Goal: Task Accomplishment & Management: Manage account settings

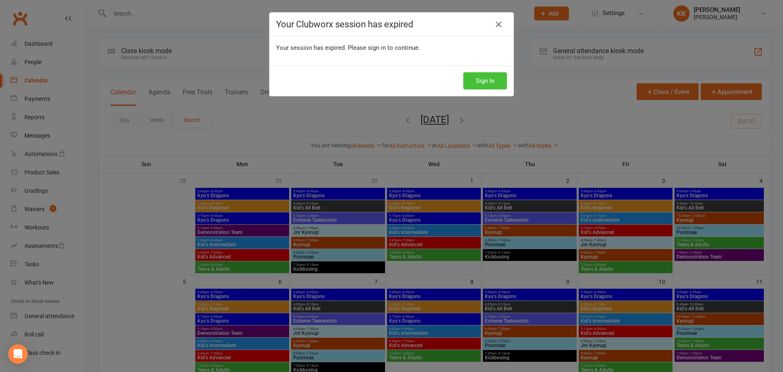
click at [471, 83] on button "Sign In" at bounding box center [485, 80] width 44 height 17
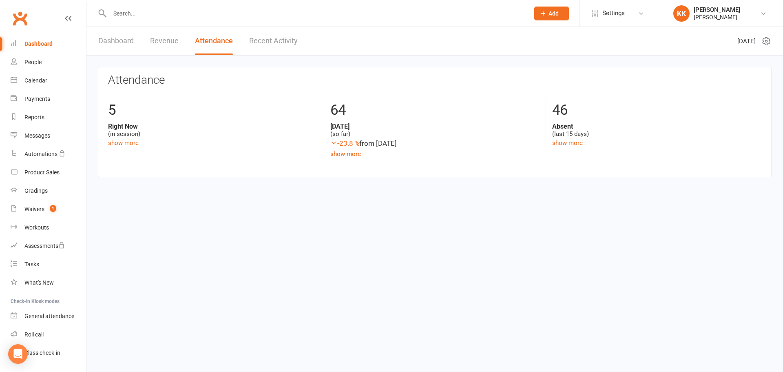
click at [122, 14] on input "text" at bounding box center [315, 13] width 416 height 11
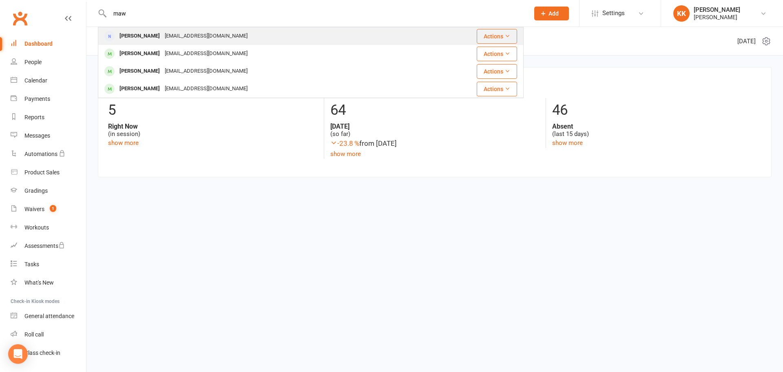
type input "maw"
click at [170, 35] on div "Sallymaw@me.com" at bounding box center [206, 36] width 88 height 12
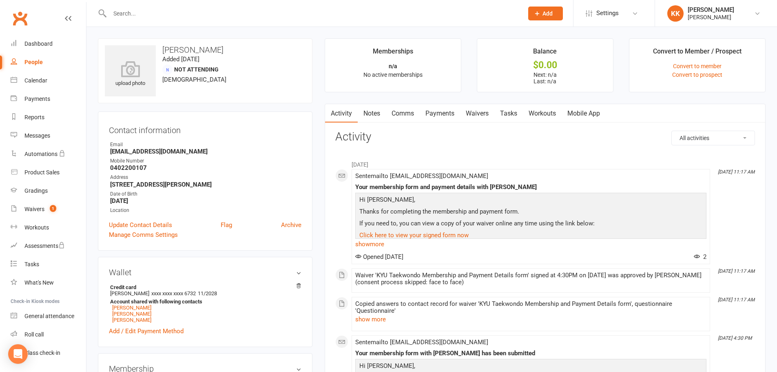
scroll to position [41, 0]
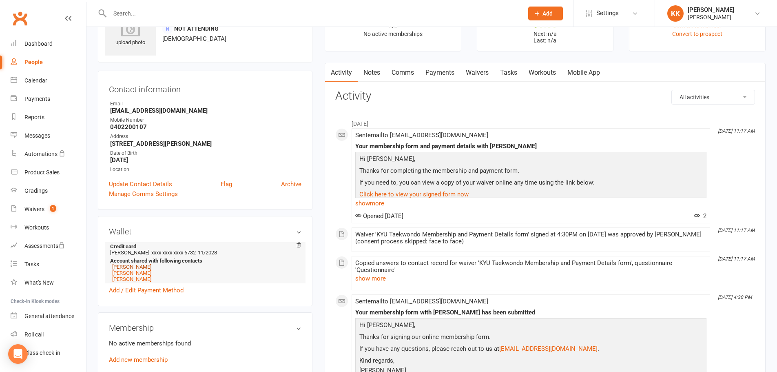
click at [121, 266] on link "Tom Maw" at bounding box center [131, 266] width 39 height 6
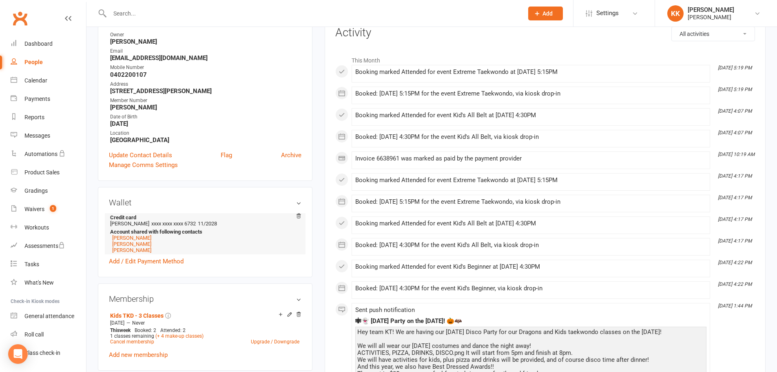
scroll to position [163, 0]
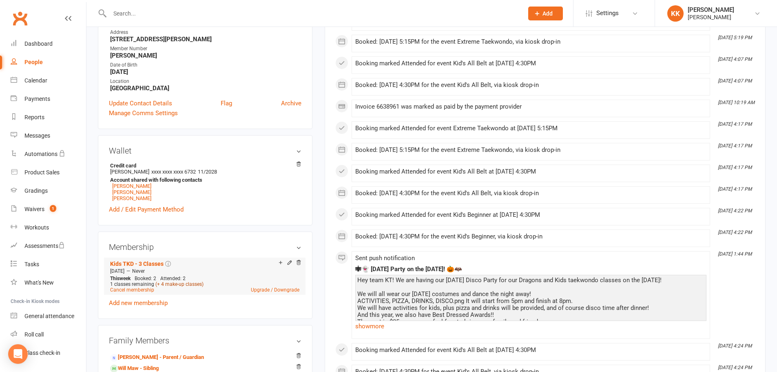
click at [172, 285] on link "(+ 4 make-up classes)" at bounding box center [179, 284] width 48 height 6
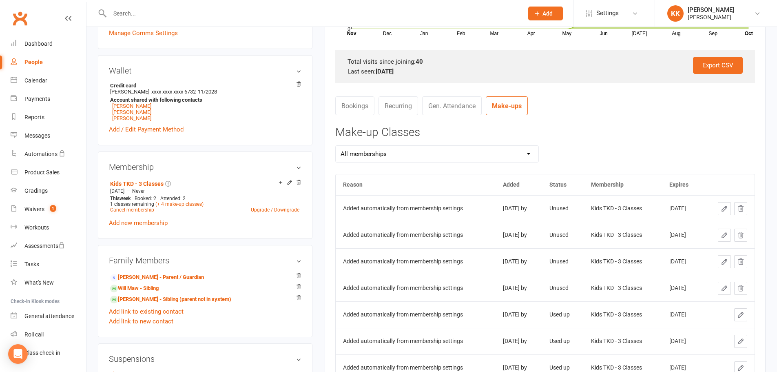
scroll to position [245, 0]
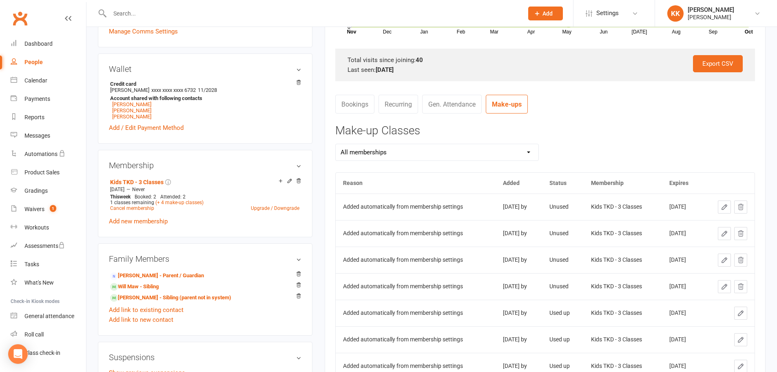
click at [741, 207] on icon at bounding box center [740, 207] width 5 height 6
click at [135, 298] on link "Sam Maw - Sibling (parent not in system)" at bounding box center [170, 297] width 121 height 9
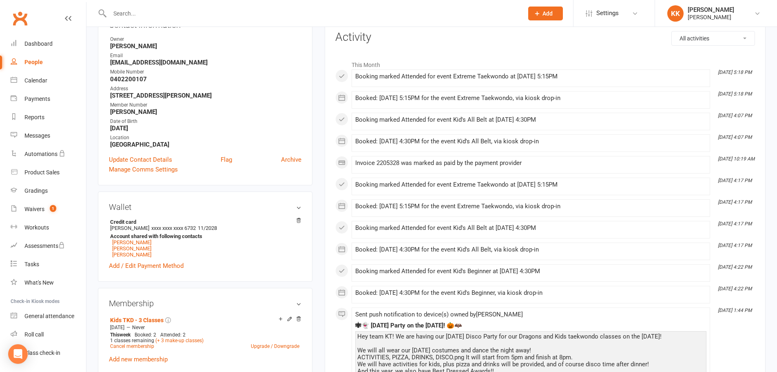
scroll to position [163, 0]
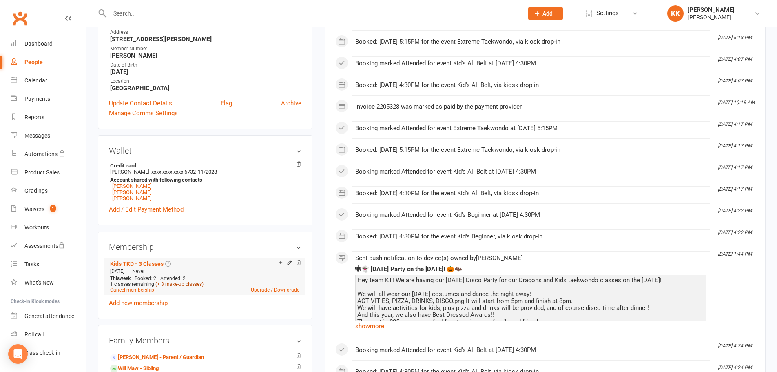
click at [190, 285] on link "(+ 3 make-up classes)" at bounding box center [179, 284] width 48 height 6
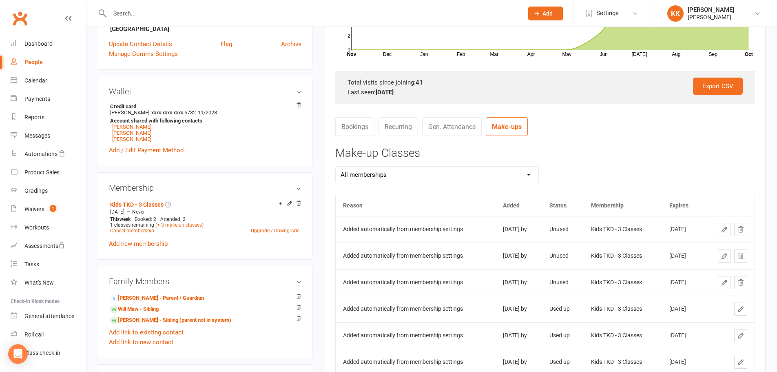
scroll to position [285, 0]
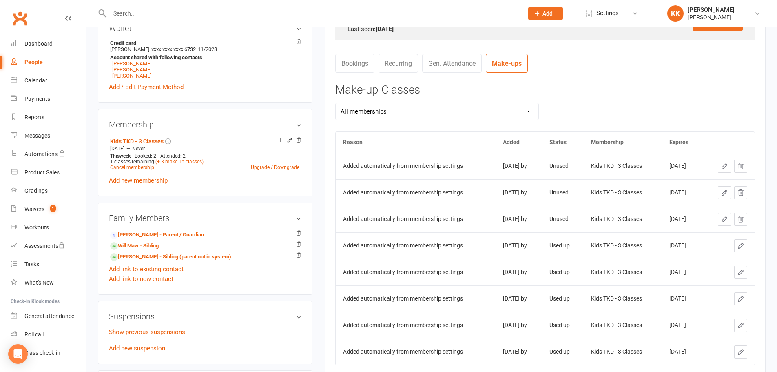
click at [742, 165] on icon at bounding box center [740, 165] width 7 height 7
click at [152, 246] on link "Will Maw - Sibling" at bounding box center [134, 245] width 49 height 9
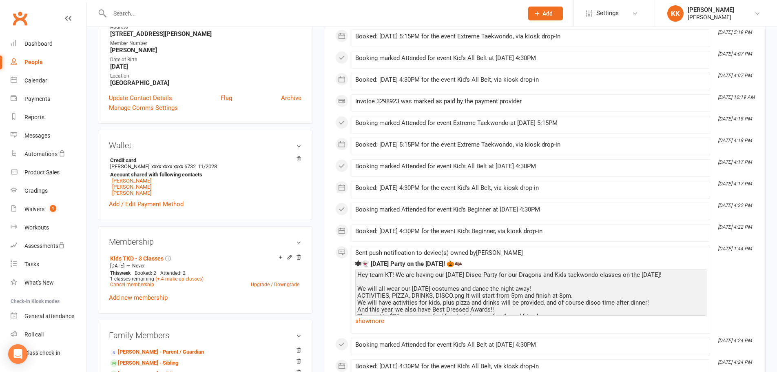
scroll to position [204, 0]
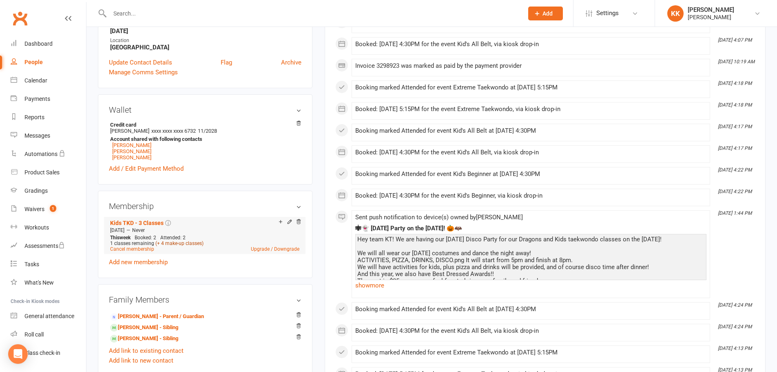
click at [191, 244] on link "(+ 4 make-up classes)" at bounding box center [179, 243] width 48 height 6
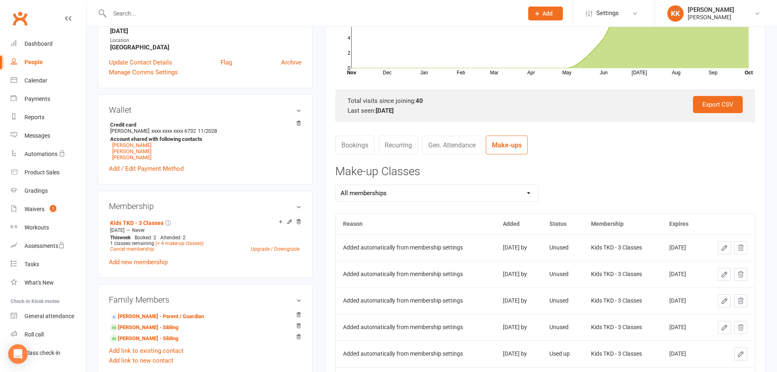
click at [745, 246] on button at bounding box center [740, 247] width 13 height 13
click at [130, 13] on input "text" at bounding box center [312, 13] width 410 height 11
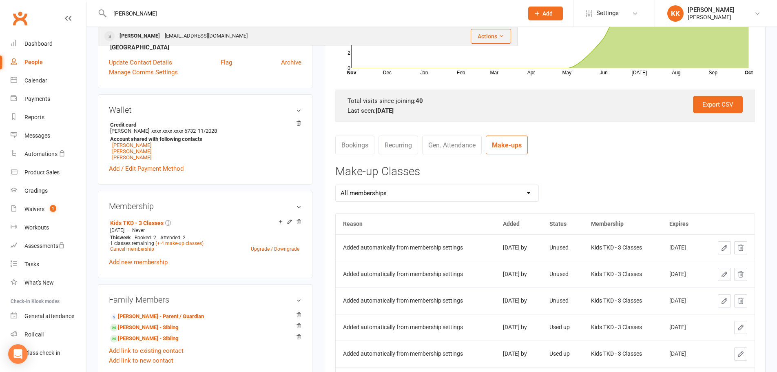
type input "tyler"
click at [144, 33] on div "Tyler Allanson" at bounding box center [139, 36] width 45 height 12
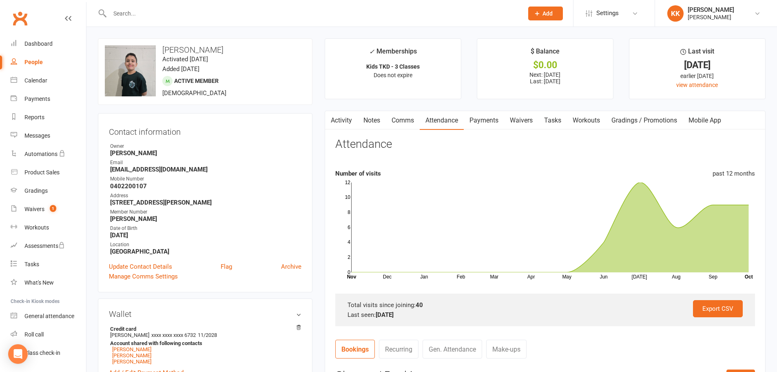
click at [442, 121] on link "Attendance" at bounding box center [442, 120] width 44 height 19
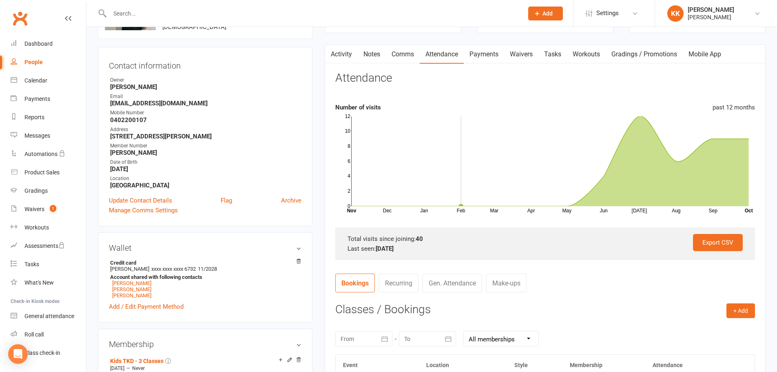
scroll to position [163, 0]
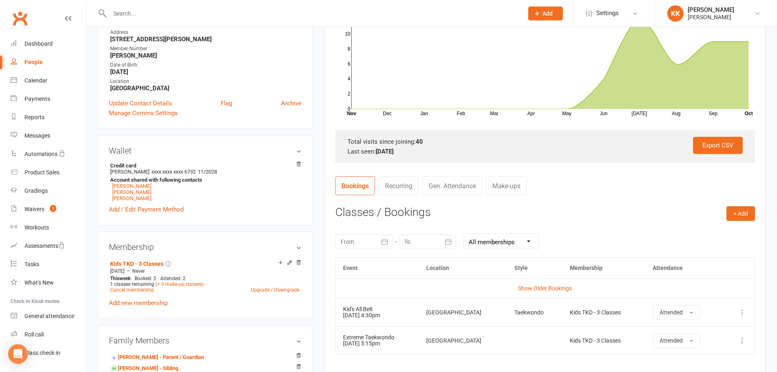
click at [390, 239] on button "button" at bounding box center [385, 241] width 15 height 15
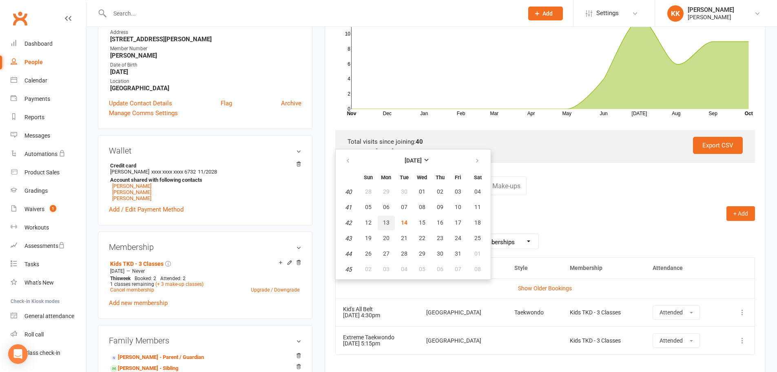
click at [383, 222] on span "13" at bounding box center [386, 222] width 7 height 7
type input "13 Oct 2025"
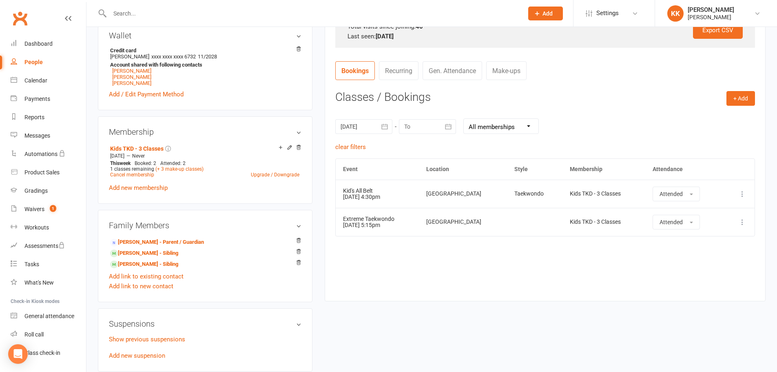
scroll to position [285, 0]
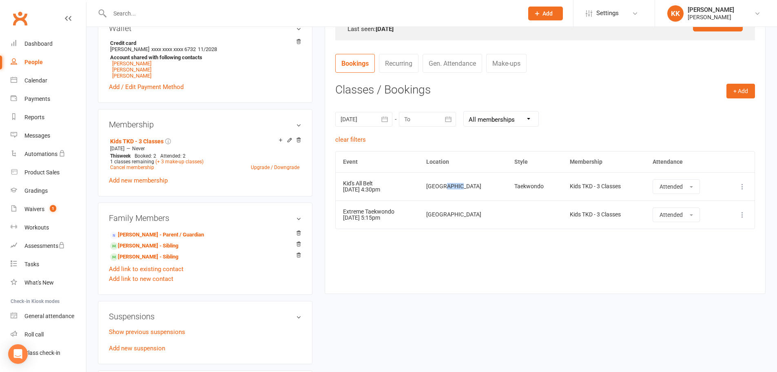
drag, startPoint x: 449, startPoint y: 188, endPoint x: 467, endPoint y: 188, distance: 17.9
click at [467, 188] on div "[GEOGRAPHIC_DATA]" at bounding box center [462, 186] width 73 height 6
drag, startPoint x: 469, startPoint y: 226, endPoint x: 473, endPoint y: 225, distance: 5.0
click at [473, 225] on td "[GEOGRAPHIC_DATA]" at bounding box center [463, 214] width 88 height 28
click at [511, 225] on td at bounding box center [534, 214] width 55 height 28
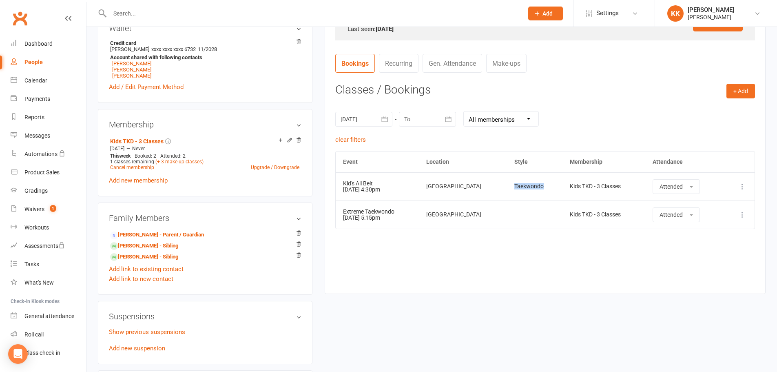
drag, startPoint x: 493, startPoint y: 190, endPoint x: 531, endPoint y: 189, distance: 38.0
click at [531, 189] on td "Taekwondo" at bounding box center [534, 186] width 55 height 28
drag, startPoint x: 501, startPoint y: 222, endPoint x: 537, endPoint y: 222, distance: 36.3
click at [537, 222] on td at bounding box center [534, 214] width 55 height 28
click at [536, 222] on td at bounding box center [534, 214] width 55 height 28
